Goal: Information Seeking & Learning: Learn about a topic

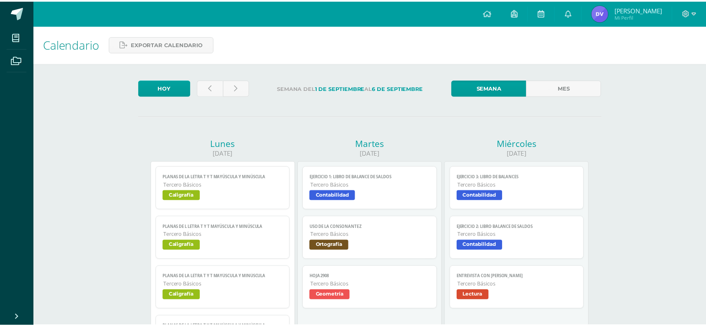
scroll to position [520, 0]
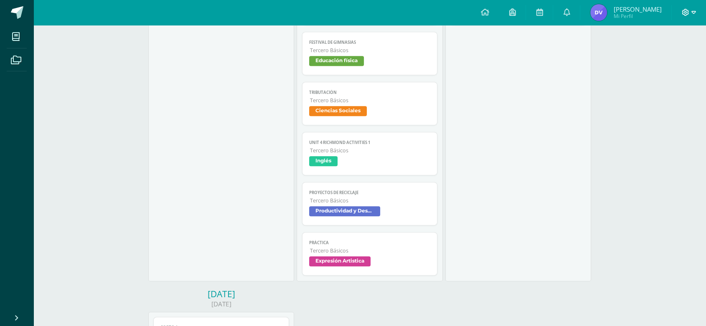
click at [688, 8] on span at bounding box center [689, 12] width 14 height 9
click at [671, 55] on span "Cerrar sesión" at bounding box center [668, 57] width 38 height 8
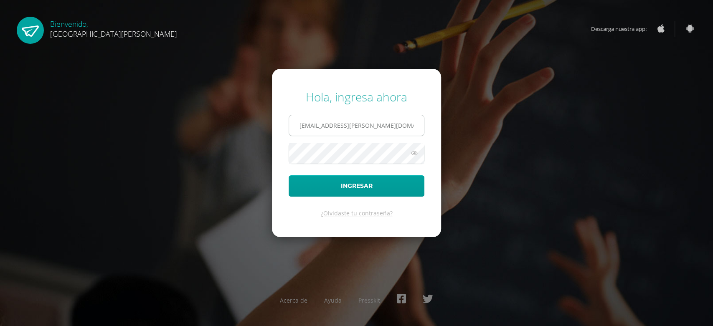
click at [371, 120] on input "2024028@fatima.edoo.gt" at bounding box center [356, 125] width 135 height 20
type input "2020020@fatima.edoo.gt"
click at [351, 182] on button "Ingresar" at bounding box center [357, 186] width 136 height 21
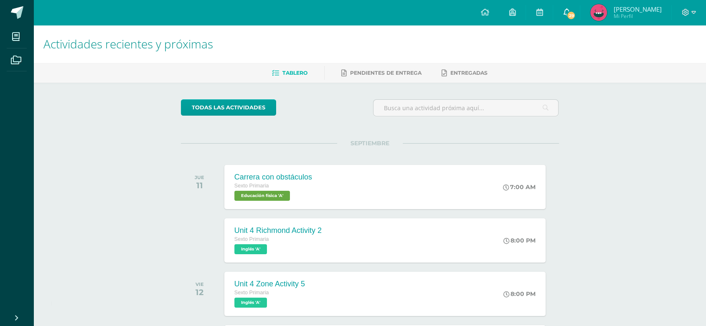
click at [574, 15] on span "29" at bounding box center [571, 15] width 9 height 9
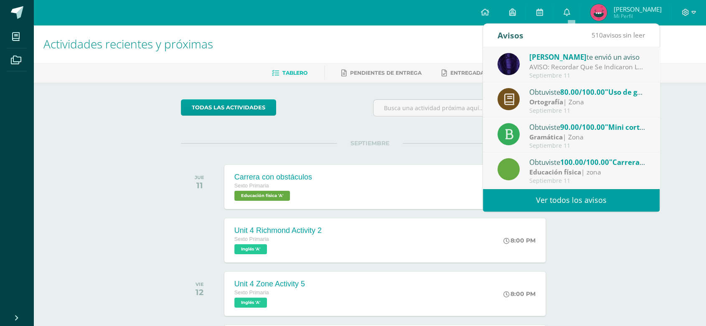
click at [550, 193] on link "Ver todos los avisos" at bounding box center [571, 200] width 177 height 23
click at [546, 192] on link "Ver todos los avisos" at bounding box center [571, 200] width 177 height 23
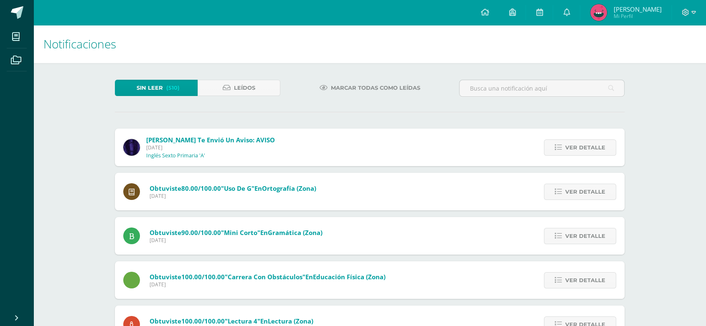
click at [54, 203] on div "Notificaciones Sin leer (510) Leídos Marcar todas como leídas Luis te envió un …" at bounding box center [369, 317] width 673 height 585
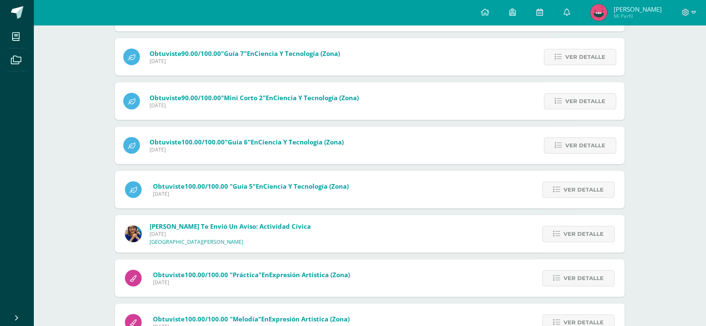
scroll to position [432, 0]
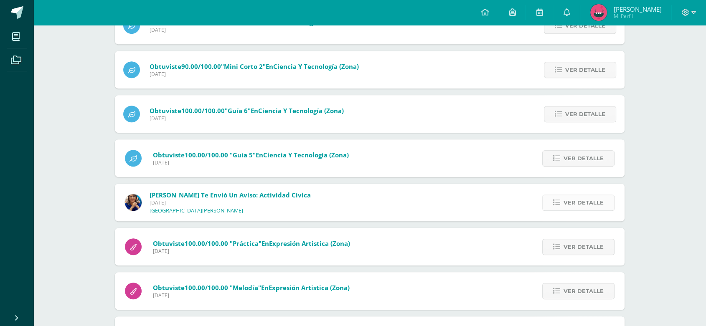
click at [560, 205] on icon at bounding box center [556, 202] width 7 height 7
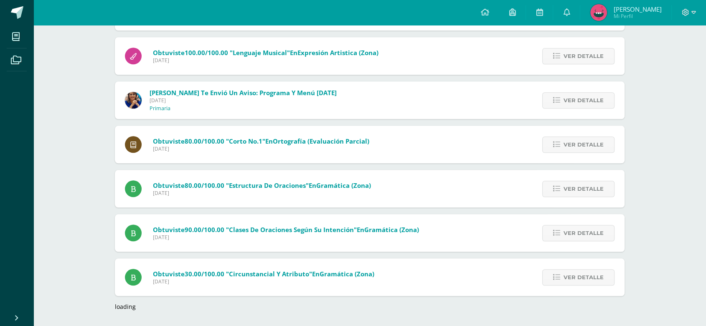
scroll to position [846, 0]
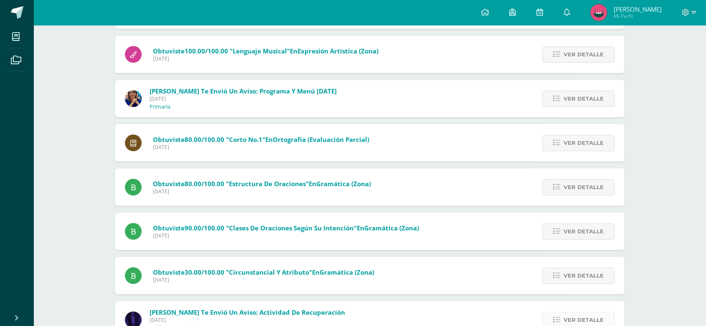
click at [575, 314] on span "Ver detalle" at bounding box center [584, 320] width 40 height 15
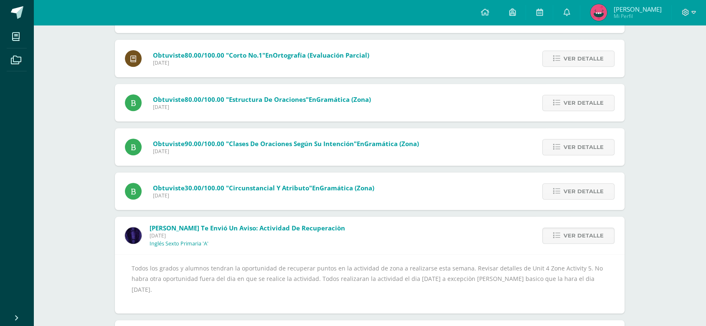
scroll to position [748, 0]
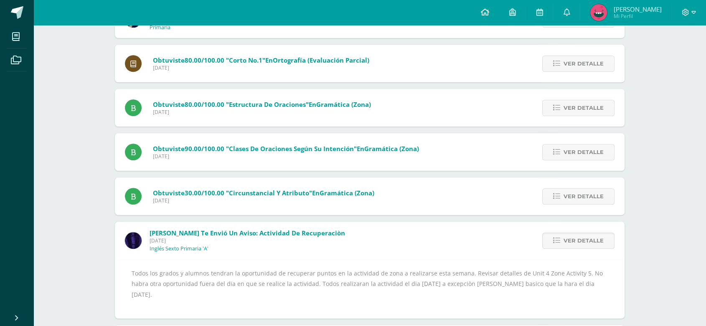
click at [488, 10] on icon at bounding box center [485, 12] width 8 height 8
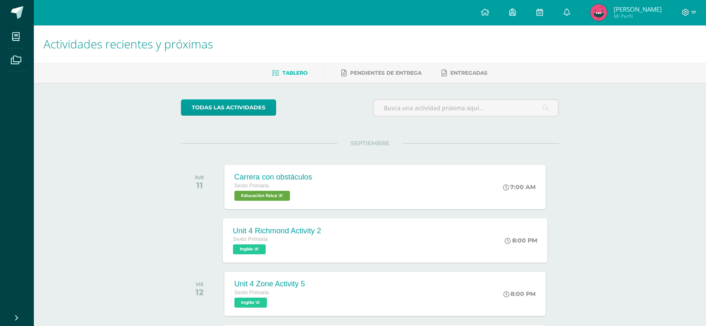
click at [284, 257] on div "Unit 4 Richmond Activity 2 Sexto Primaria Inglés 'A'" at bounding box center [277, 240] width 108 height 45
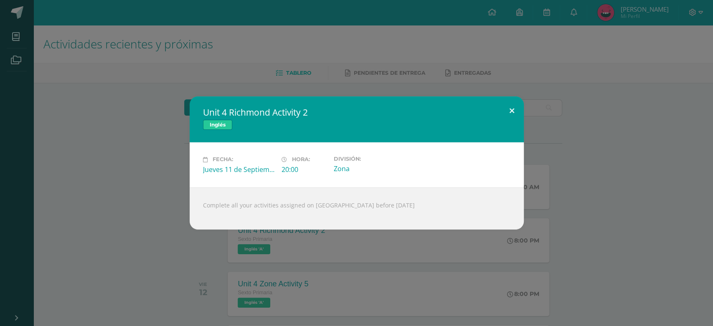
click at [507, 113] on button at bounding box center [512, 111] width 24 height 28
